Goal: Task Accomplishment & Management: Use online tool/utility

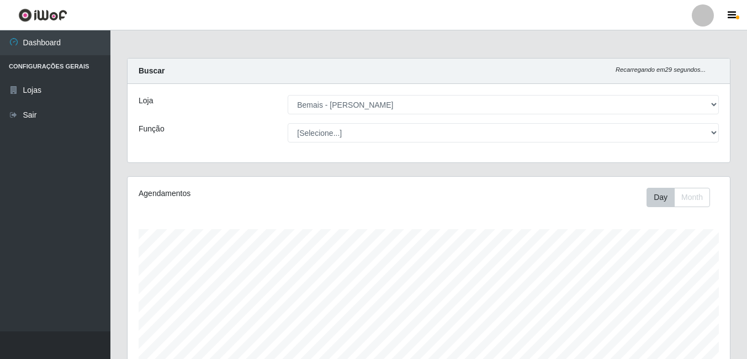
select select "230"
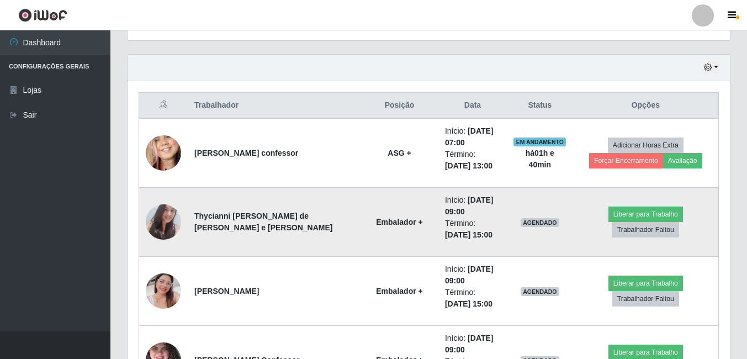
scroll to position [385, 0]
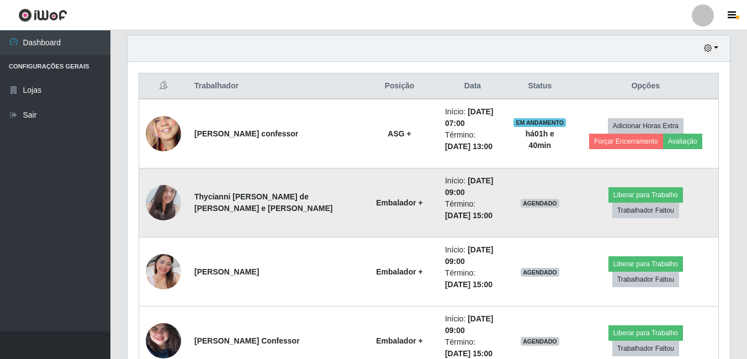
click at [157, 206] on img at bounding box center [163, 202] width 35 height 47
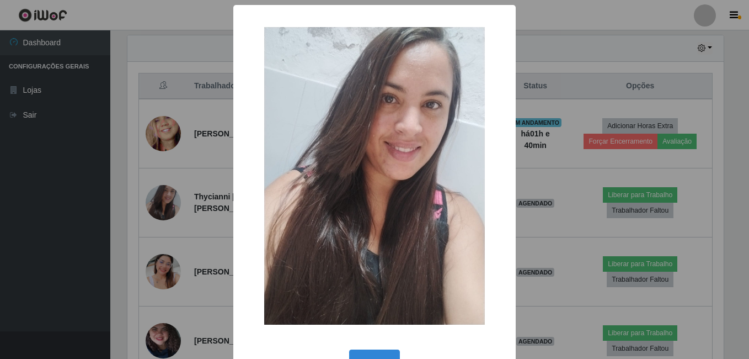
click at [119, 155] on div "× OK Cancel" at bounding box center [374, 179] width 749 height 359
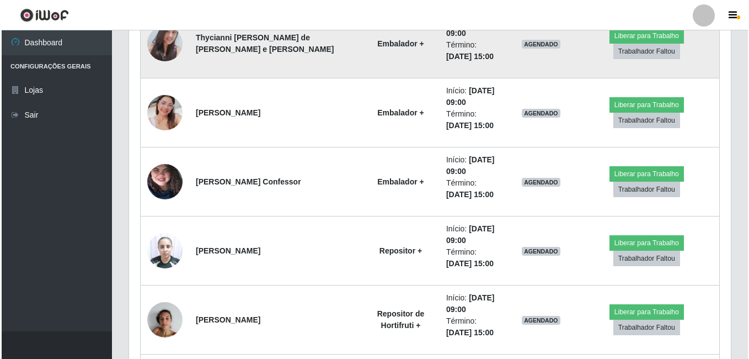
scroll to position [550, 0]
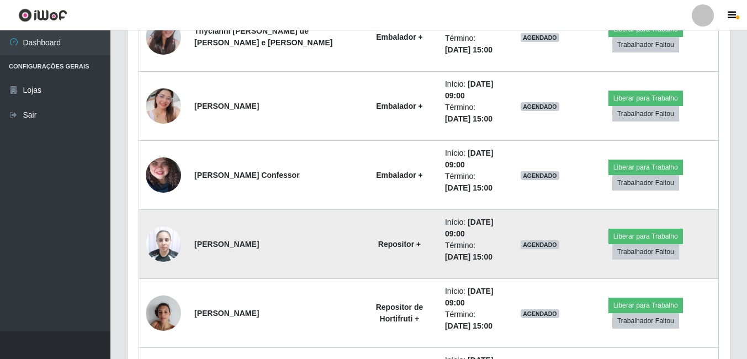
click at [169, 248] on img at bounding box center [163, 243] width 35 height 47
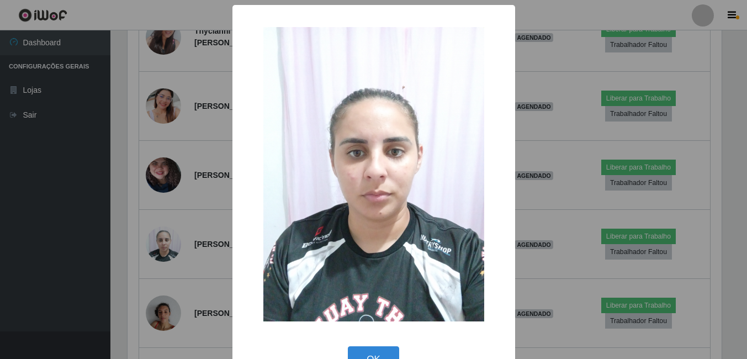
scroll to position [229, 597]
click at [121, 262] on div "× OK Cancel" at bounding box center [374, 179] width 749 height 359
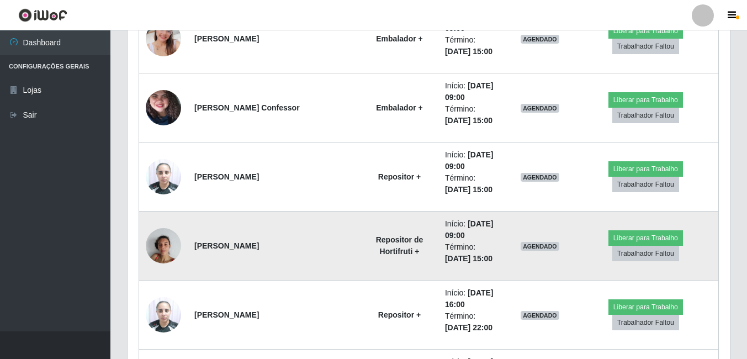
scroll to position [605, 0]
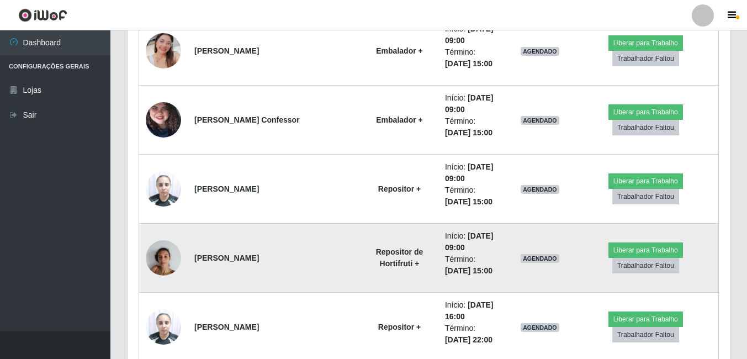
click at [167, 265] on img at bounding box center [163, 257] width 35 height 47
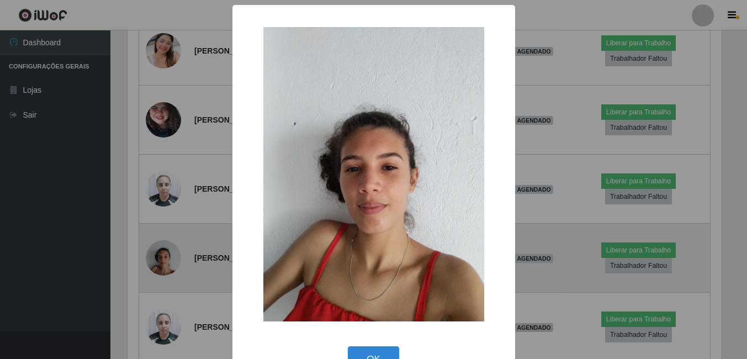
scroll to position [229, 597]
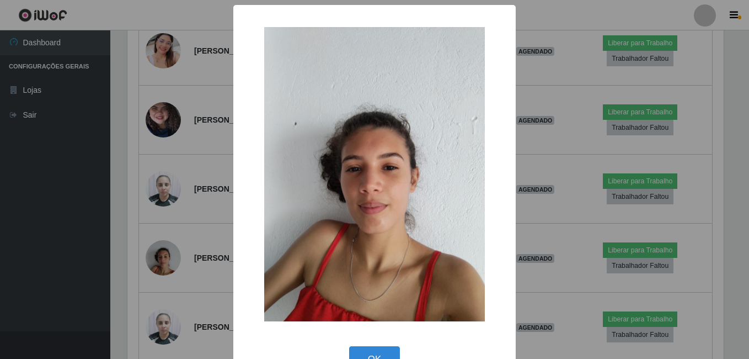
click at [145, 221] on div "× OK Cancel" at bounding box center [374, 179] width 749 height 359
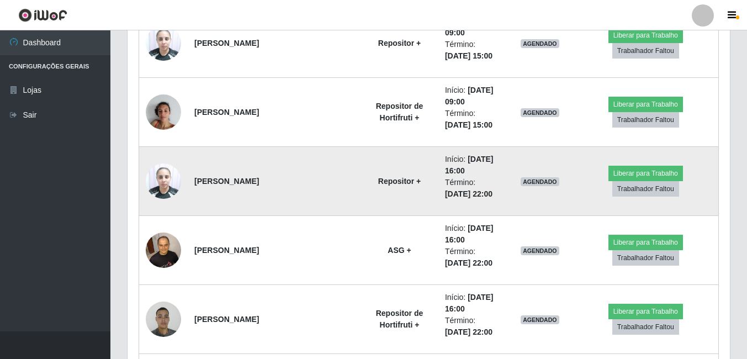
scroll to position [771, 0]
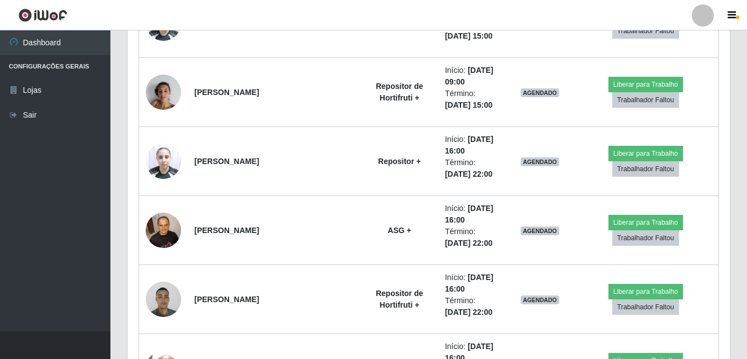
click at [659, 10] on header "Perfil Alterar Senha Sair" at bounding box center [373, 15] width 747 height 30
click at [327, 3] on header "Perfil Alterar Senha Sair" at bounding box center [373, 15] width 747 height 30
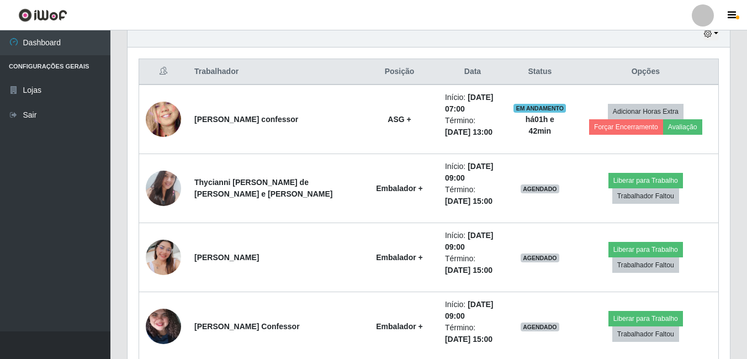
scroll to position [385, 0]
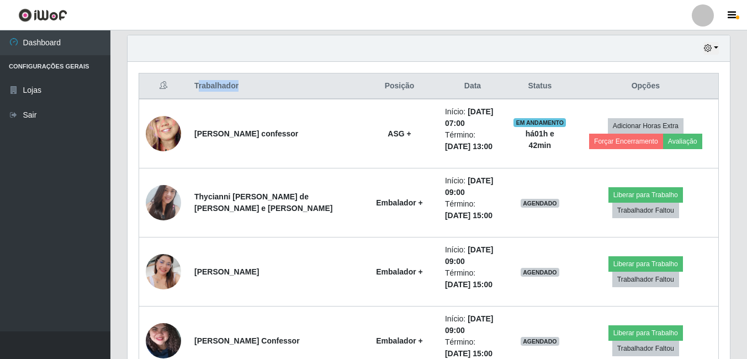
drag, startPoint x: 237, startPoint y: 88, endPoint x: 198, endPoint y: 94, distance: 39.7
click at [198, 94] on th "Trabalhador" at bounding box center [274, 86] width 173 height 26
drag, startPoint x: 198, startPoint y: 94, endPoint x: 289, endPoint y: 90, distance: 91.7
click at [289, 89] on th "Trabalhador" at bounding box center [274, 86] width 173 height 26
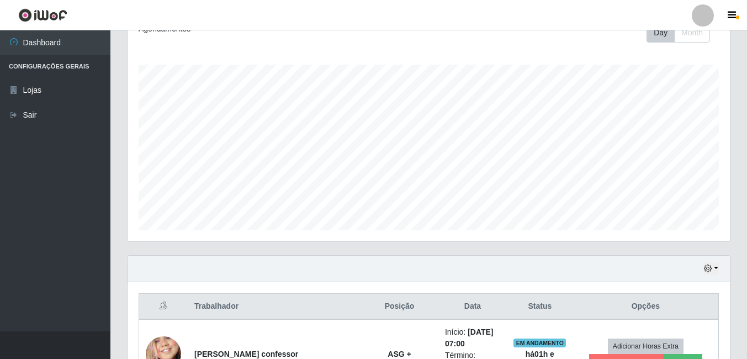
scroll to position [164, 0]
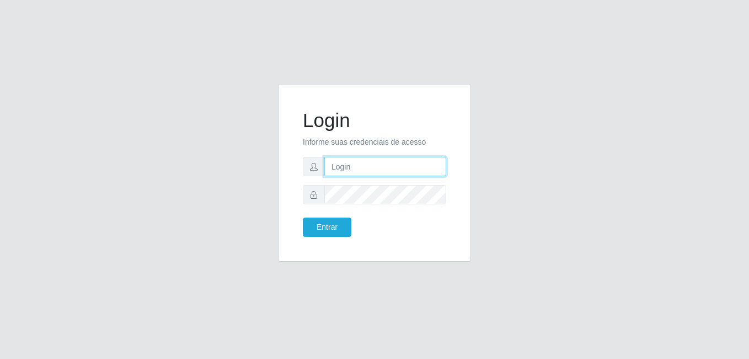
type input "bianor@bemais"
drag, startPoint x: 402, startPoint y: 164, endPoint x: 319, endPoint y: 172, distance: 83.7
click at [319, 172] on div "bianor@bemais" at bounding box center [374, 166] width 143 height 19
type input "S"
type input "[PERSON_NAME]"
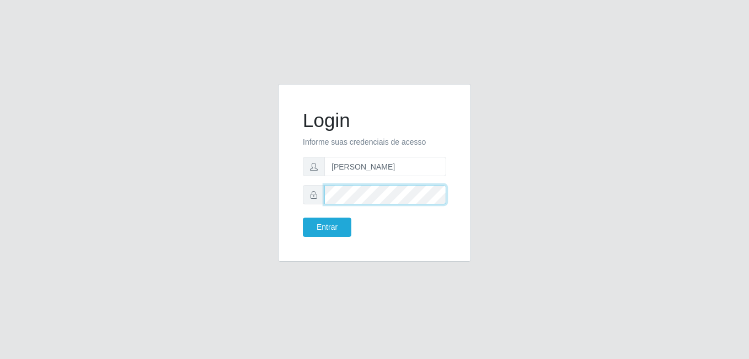
click at [297, 201] on div "Login Informe suas credenciais de acesso [PERSON_NAME] Entrar" at bounding box center [375, 173] width 166 height 150
click at [303, 217] on button "Entrar" at bounding box center [327, 226] width 49 height 19
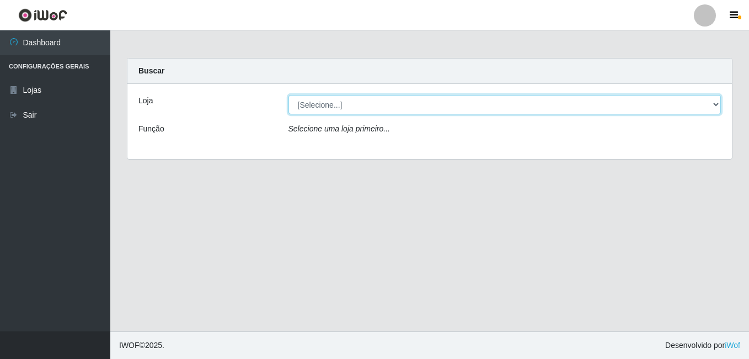
click at [318, 109] on select "[Selecione...] [PERSON_NAME]" at bounding box center [505, 104] width 433 height 19
select select "230"
click at [289, 95] on select "[Selecione...] [PERSON_NAME]" at bounding box center [505, 104] width 433 height 19
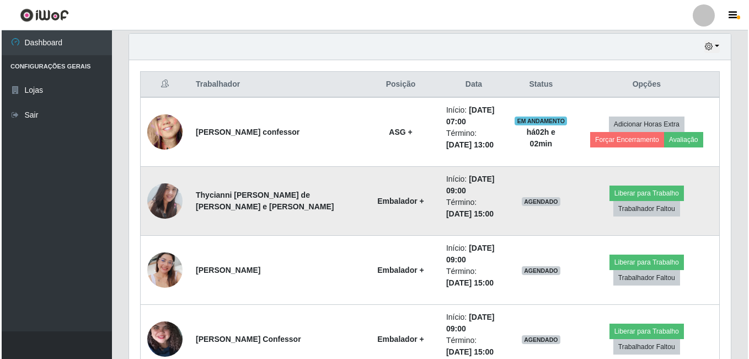
scroll to position [442, 0]
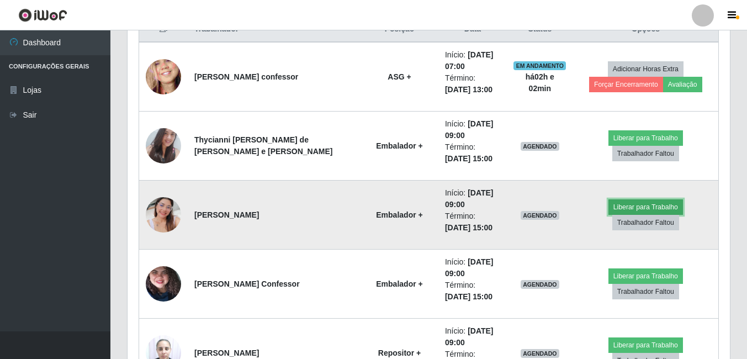
click at [608, 212] on button "Liberar para Trabalho" at bounding box center [645, 206] width 75 height 15
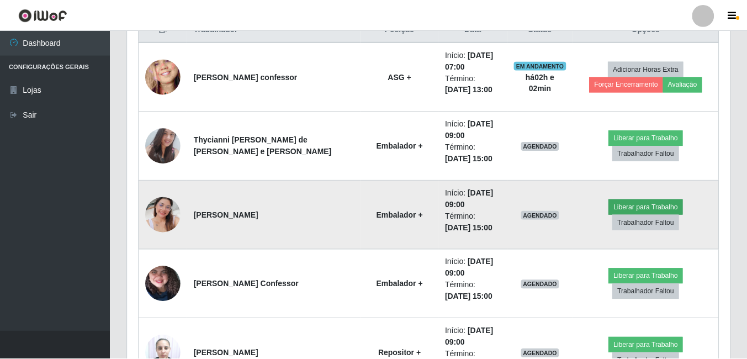
scroll to position [229, 597]
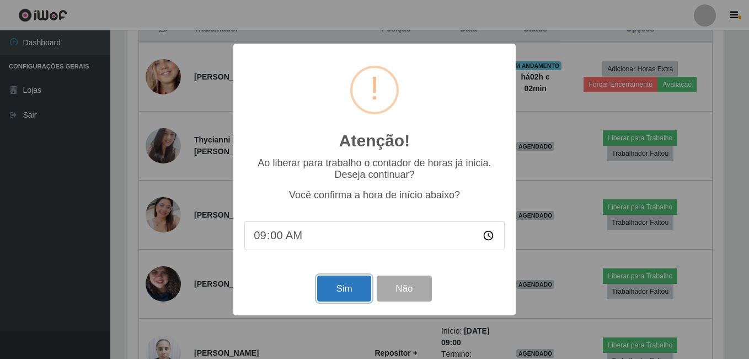
click at [354, 298] on button "Sim" at bounding box center [344, 288] width 54 height 26
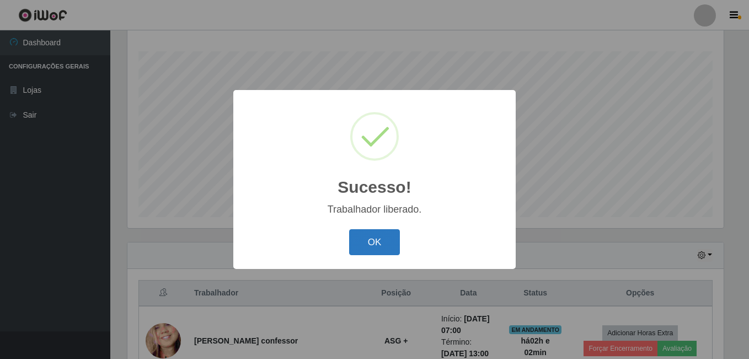
click at [373, 247] on button "OK" at bounding box center [374, 242] width 51 height 26
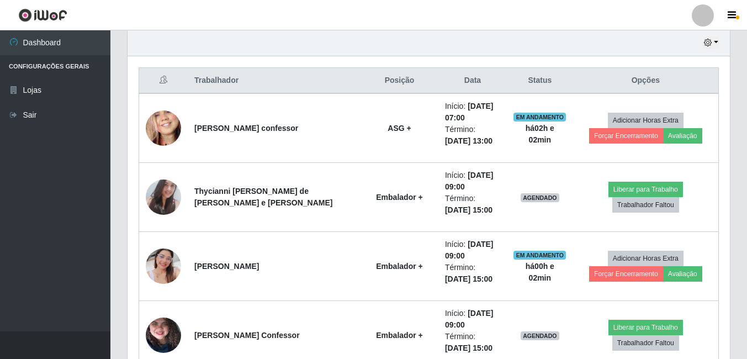
scroll to position [398, 0]
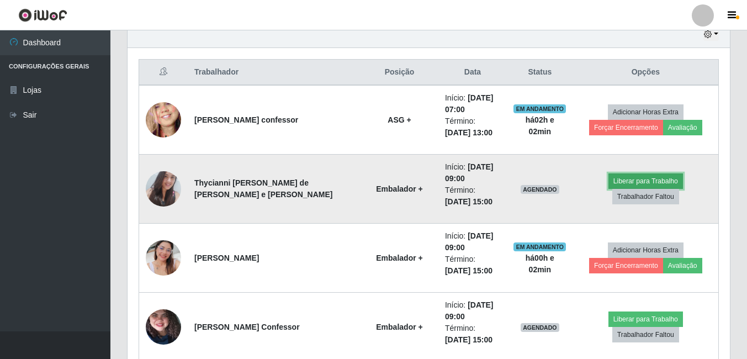
click at [608, 189] on button "Liberar para Trabalho" at bounding box center [645, 180] width 75 height 15
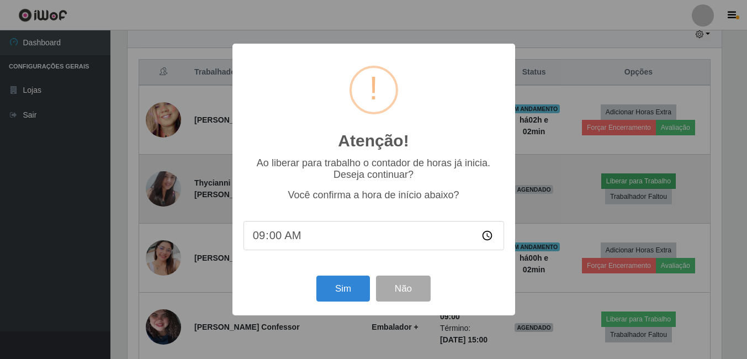
scroll to position [229, 597]
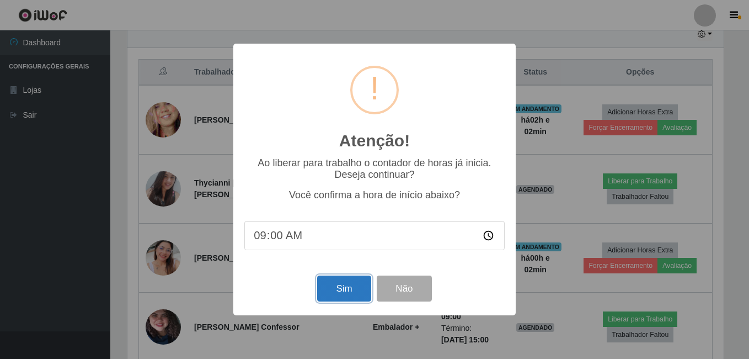
click at [345, 281] on button "Sim" at bounding box center [344, 288] width 54 height 26
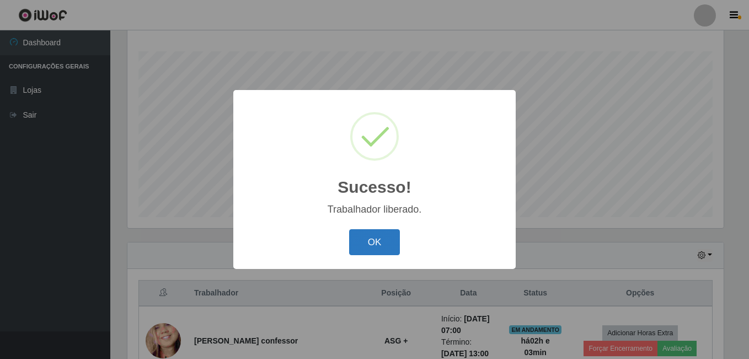
click at [385, 236] on button "OK" at bounding box center [374, 242] width 51 height 26
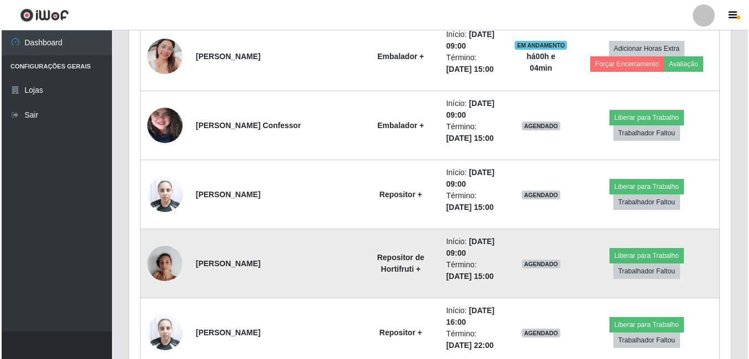
scroll to position [619, 0]
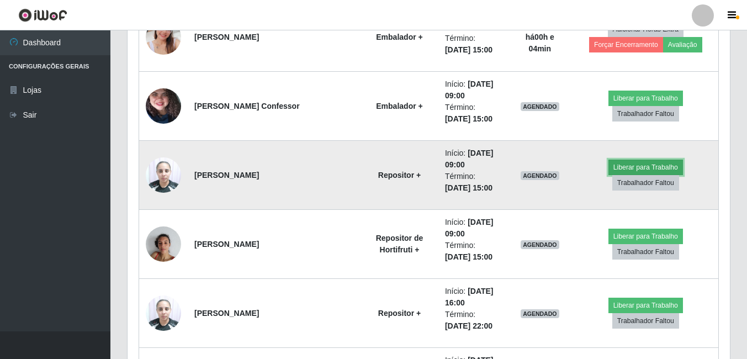
click at [616, 170] on button "Liberar para Trabalho" at bounding box center [645, 167] width 75 height 15
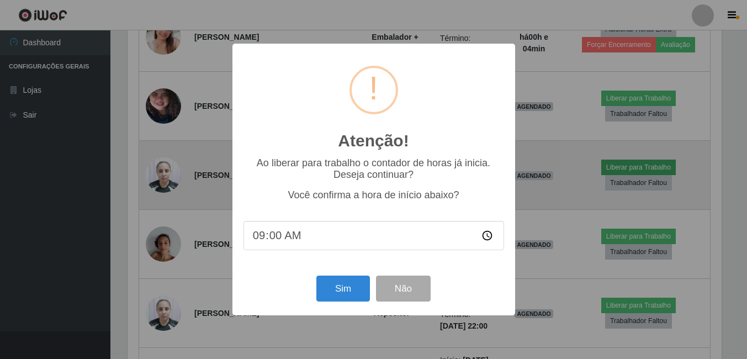
scroll to position [229, 597]
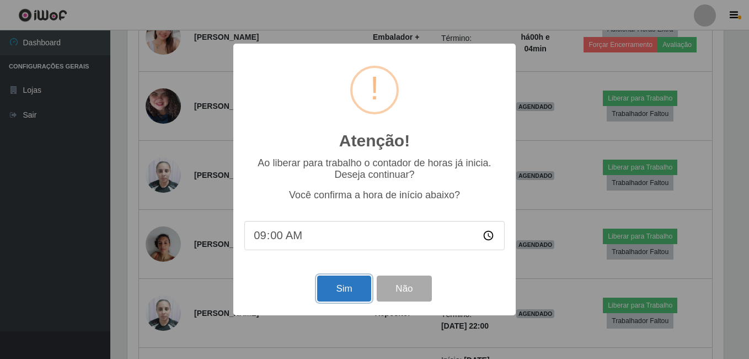
click at [343, 290] on button "Sim" at bounding box center [344, 288] width 54 height 26
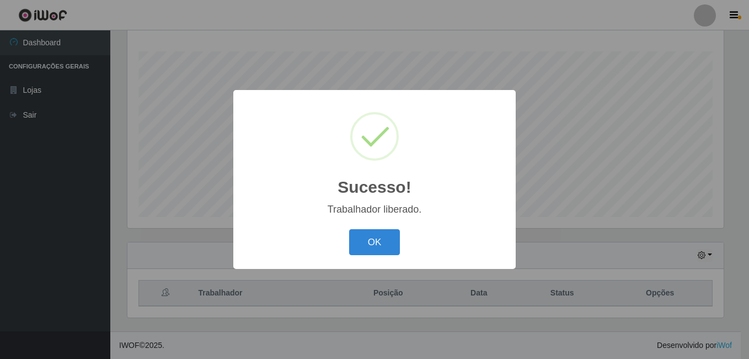
click at [349, 229] on button "OK" at bounding box center [374, 242] width 51 height 26
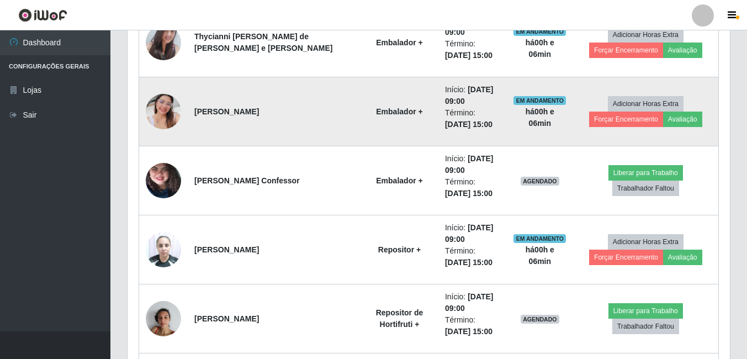
scroll to position [564, 0]
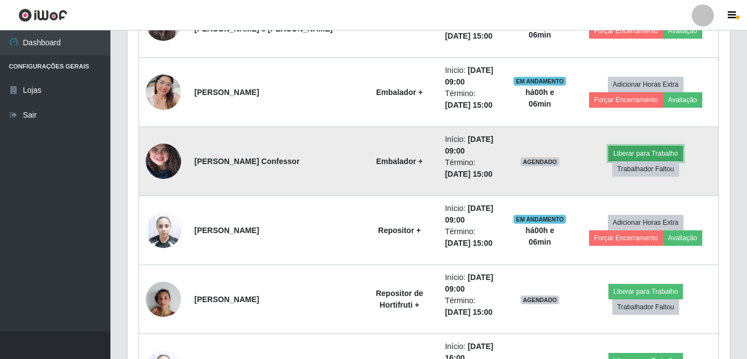
click at [608, 161] on button "Liberar para Trabalho" at bounding box center [645, 153] width 75 height 15
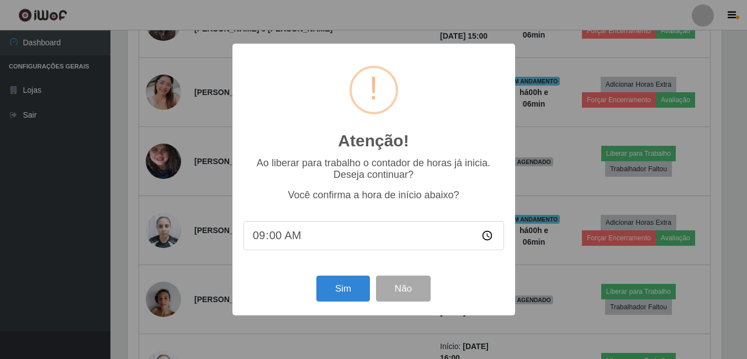
scroll to position [229, 597]
click at [346, 281] on button "Sim" at bounding box center [344, 288] width 54 height 26
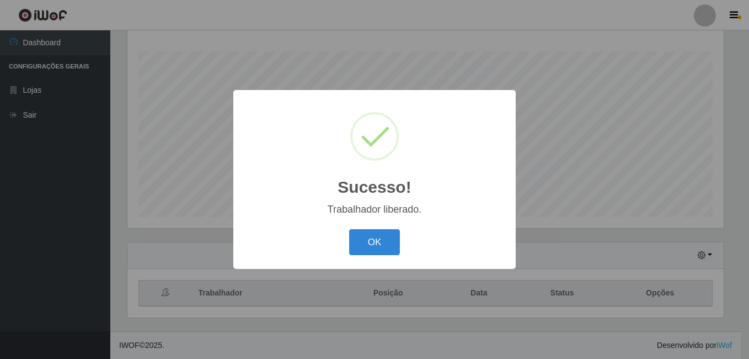
click at [349, 229] on button "OK" at bounding box center [374, 242] width 51 height 26
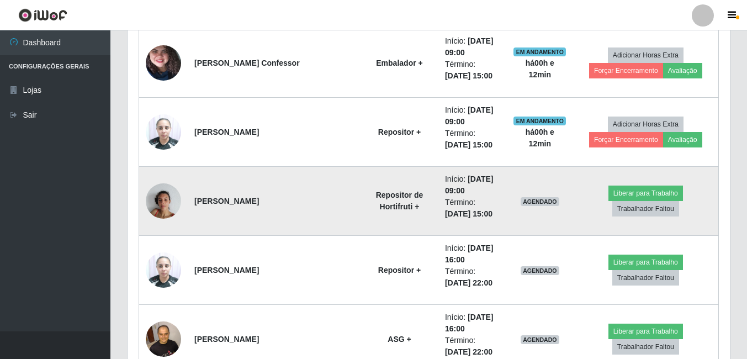
scroll to position [607, 0]
